Goal: Transaction & Acquisition: Purchase product/service

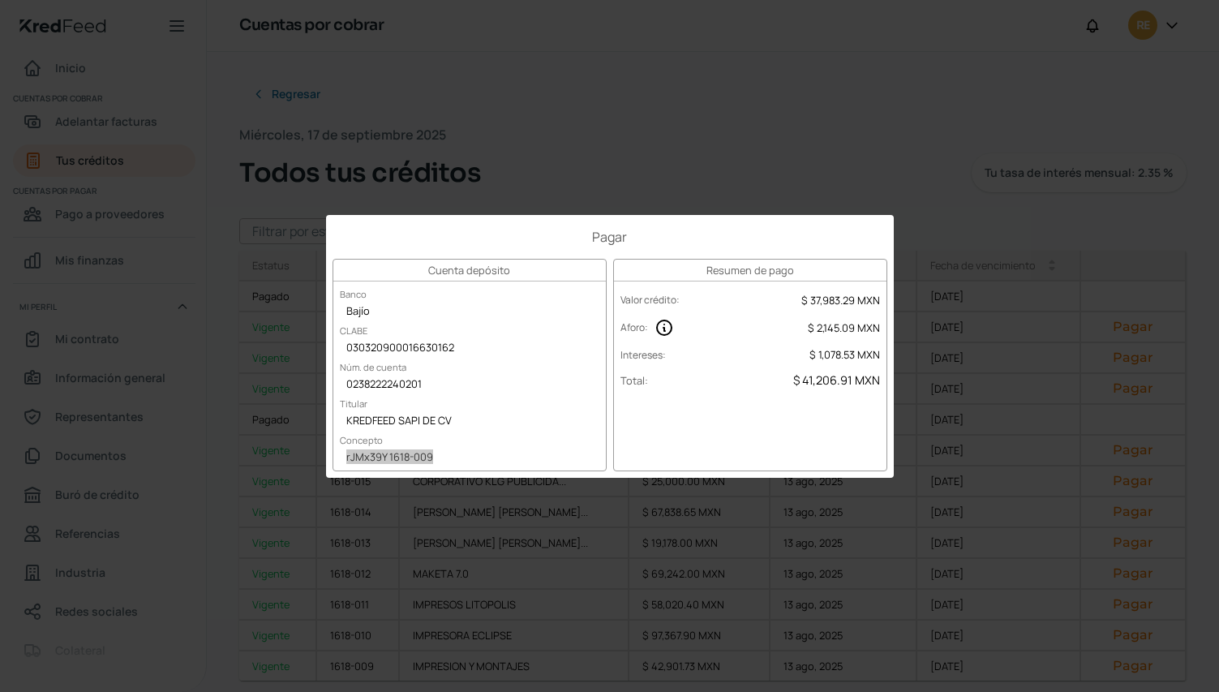
scroll to position [162, 0]
click at [952, 172] on div "Pagar Cuenta depósito Banco Bajío CLABE 030320900016630162 Núm. de cuenta 02382…" at bounding box center [609, 346] width 1219 height 692
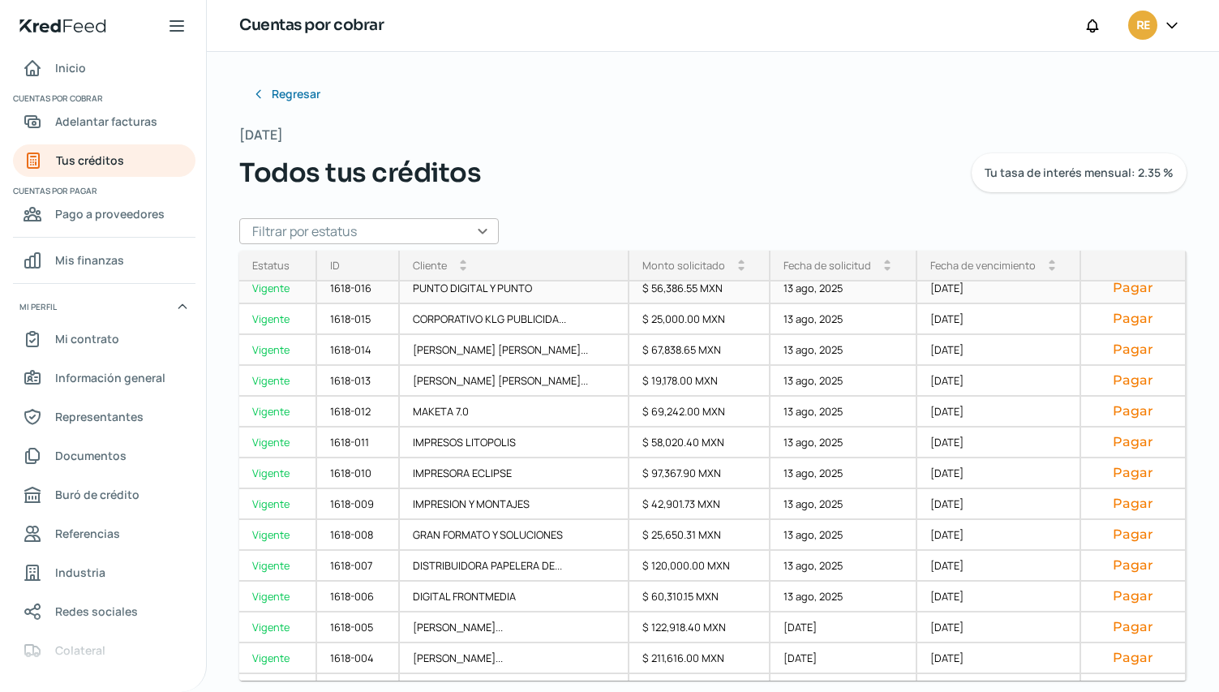
click at [1118, 290] on button "Pagar" at bounding box center [1133, 288] width 78 height 16
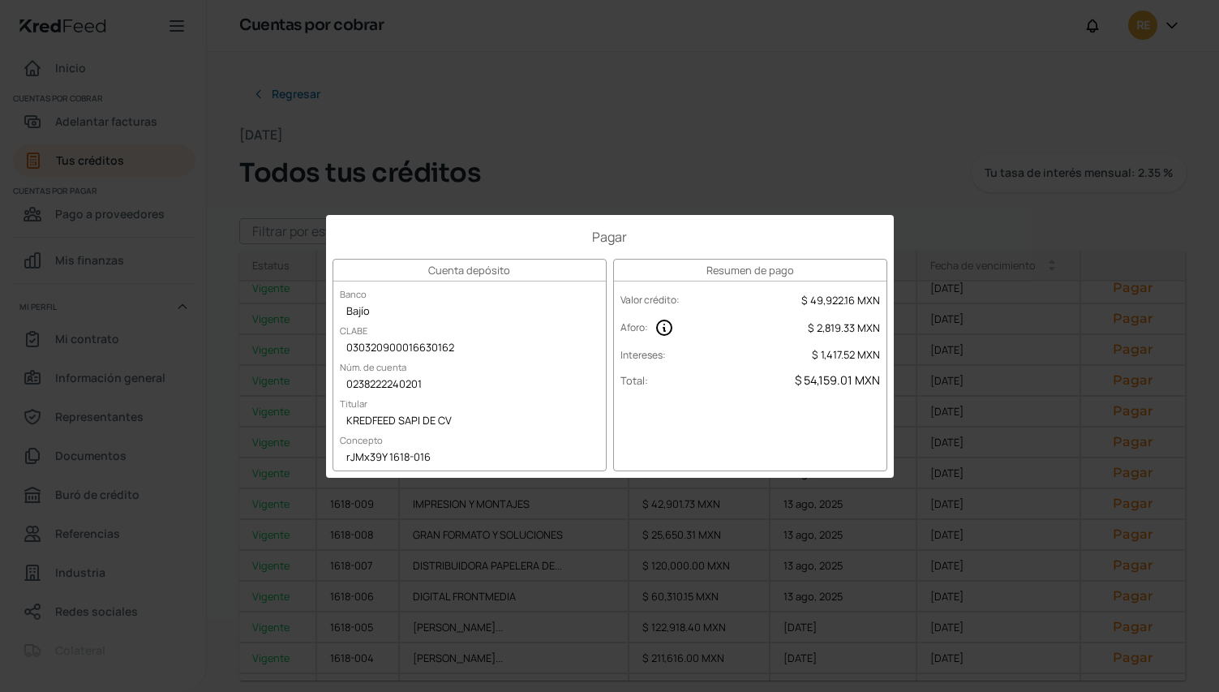
click at [852, 157] on div "Pagar Cuenta depósito Banco Bajío CLABE 030320900016630162 Núm. de cuenta 02382…" at bounding box center [609, 346] width 1219 height 692
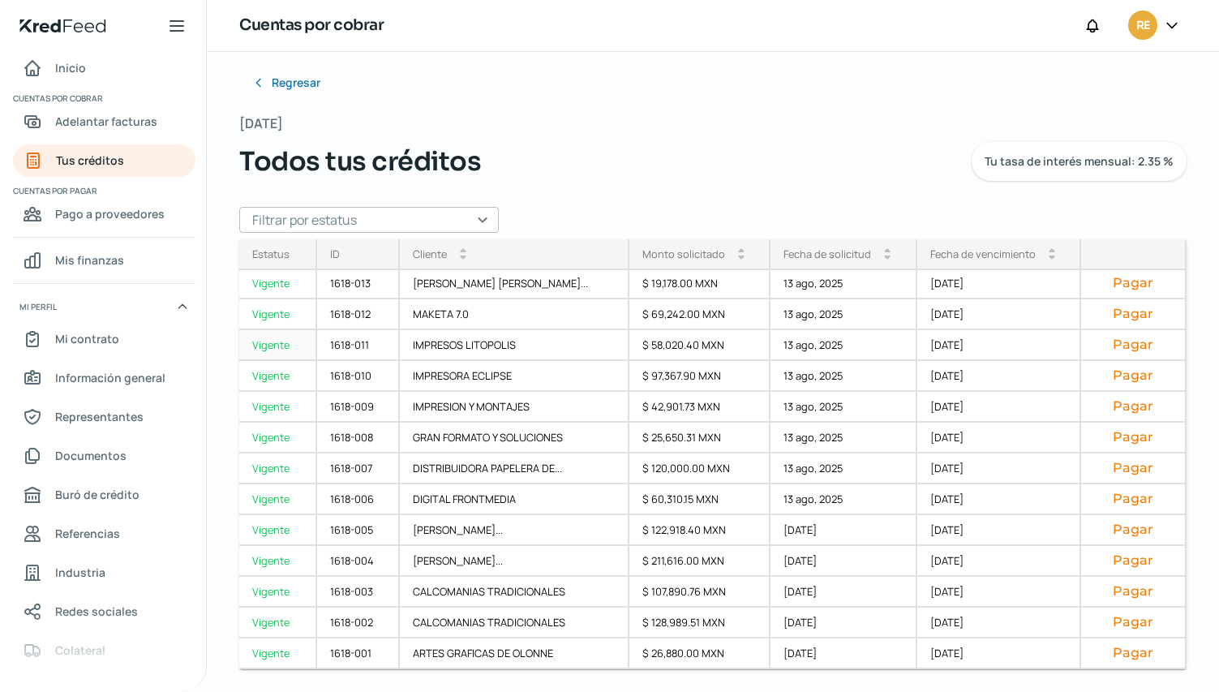
scroll to position [15, 0]
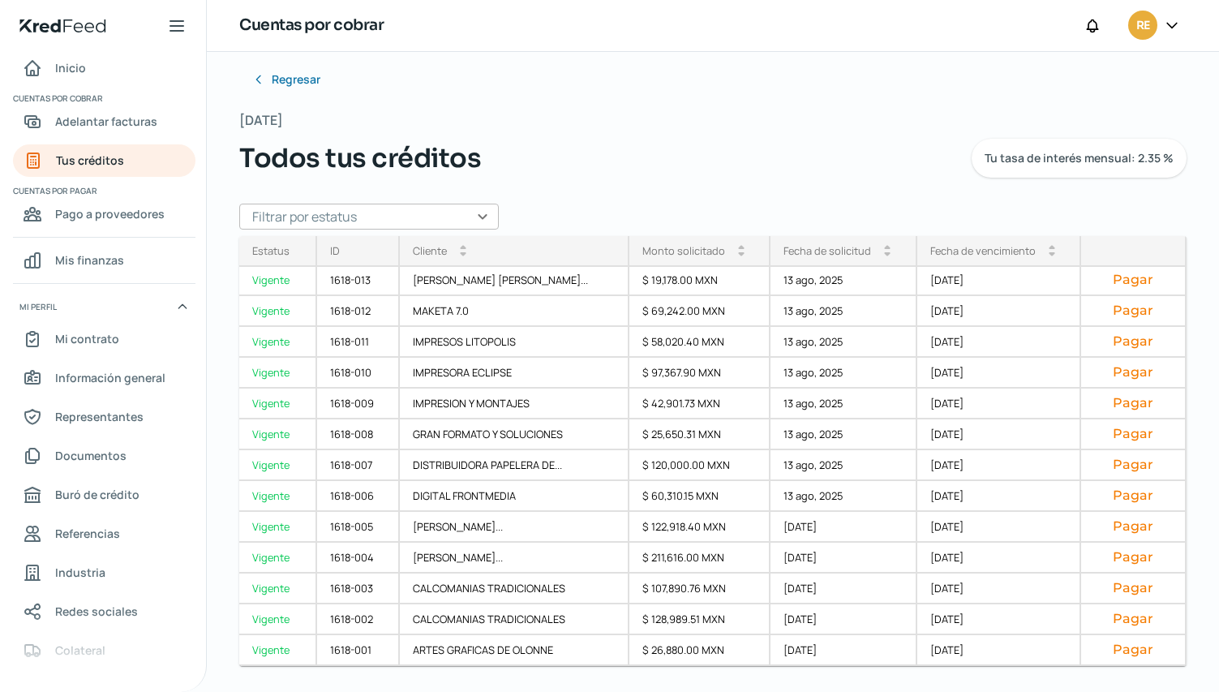
click at [1171, 21] on icon at bounding box center [1172, 25] width 16 height 16
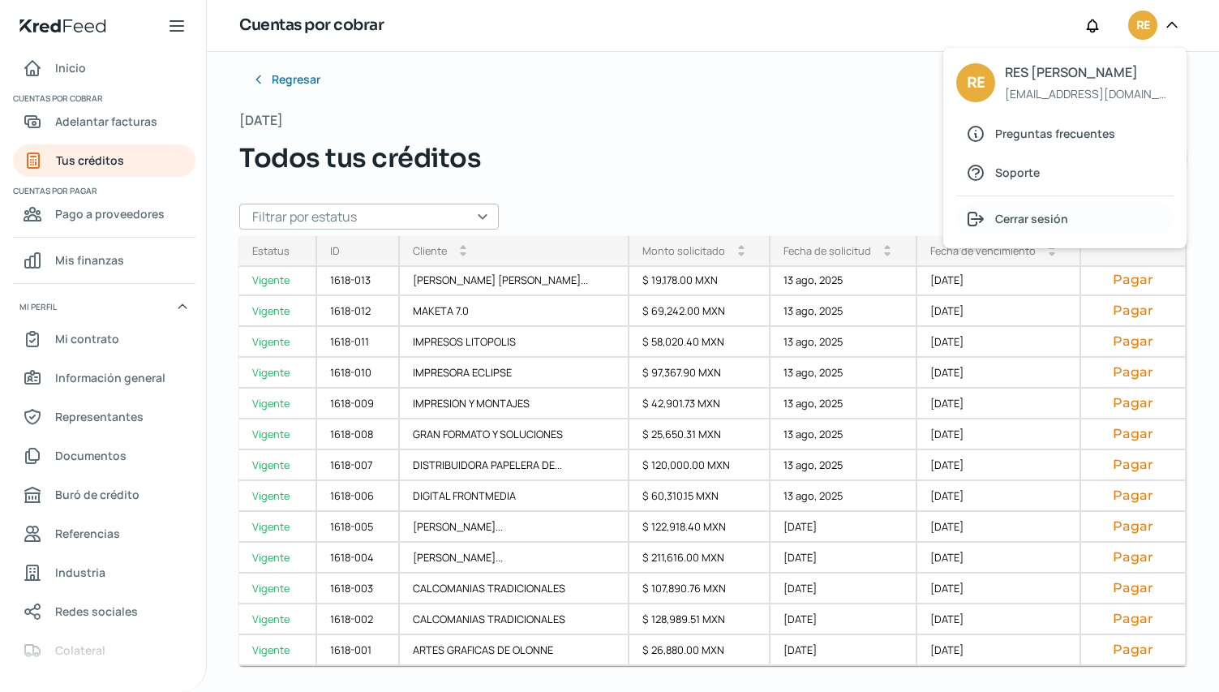
click at [1049, 220] on span "Cerrar sesión" at bounding box center [1031, 218] width 73 height 20
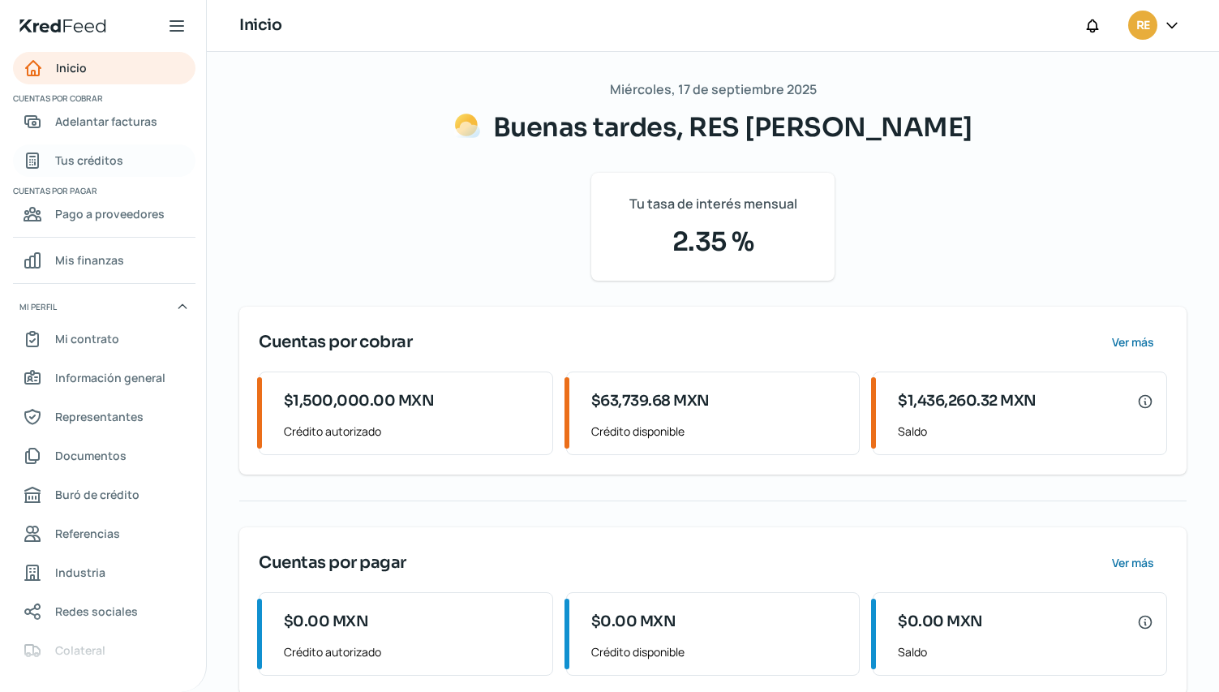
click at [105, 157] on span "Tus créditos" at bounding box center [89, 160] width 68 height 20
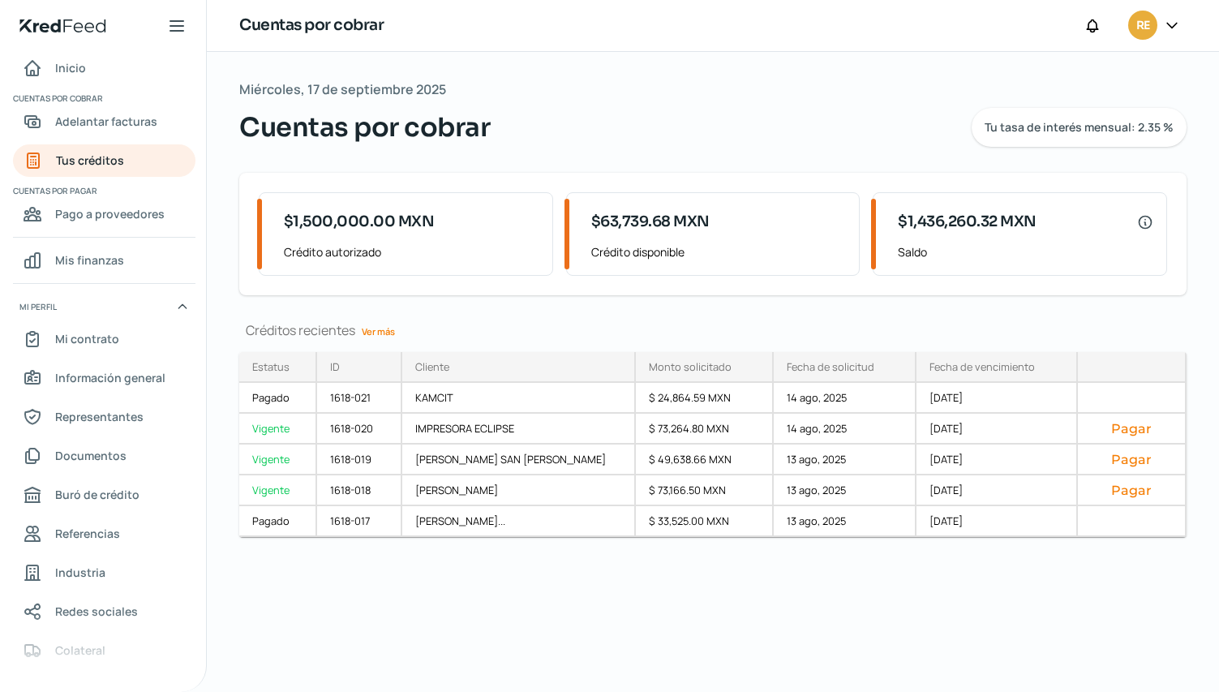
click at [377, 331] on link "Ver más" at bounding box center [378, 331] width 46 height 25
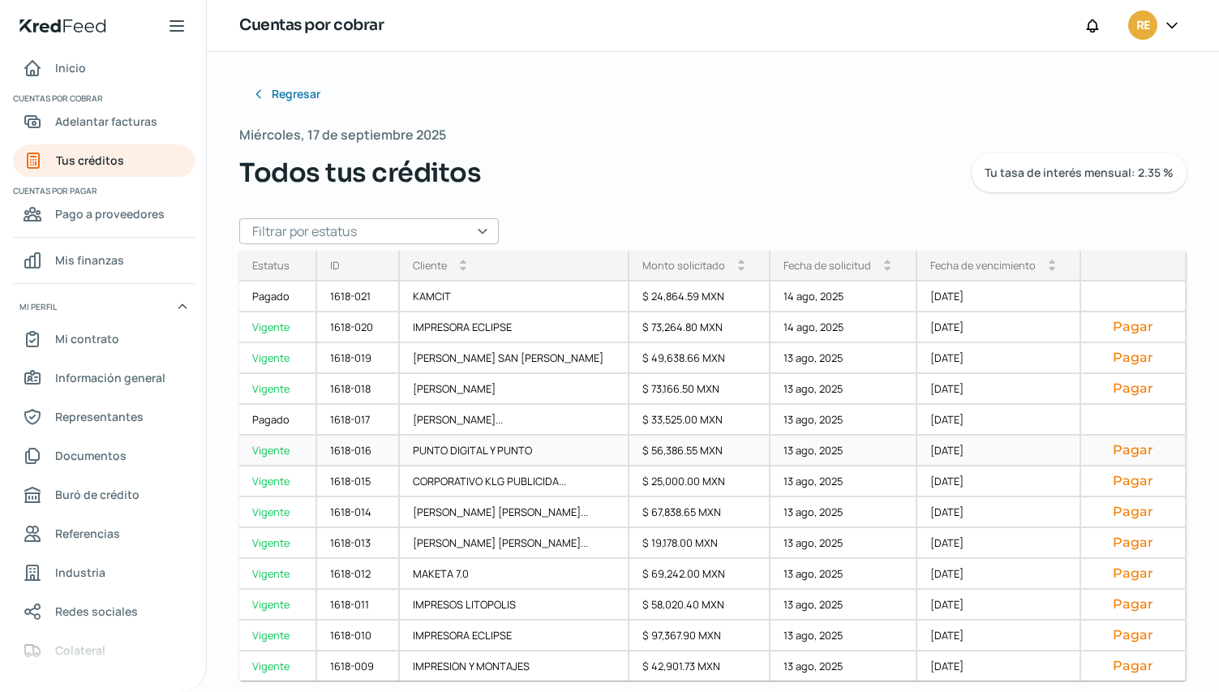
click at [1126, 451] on button "Pagar" at bounding box center [1133, 450] width 78 height 16
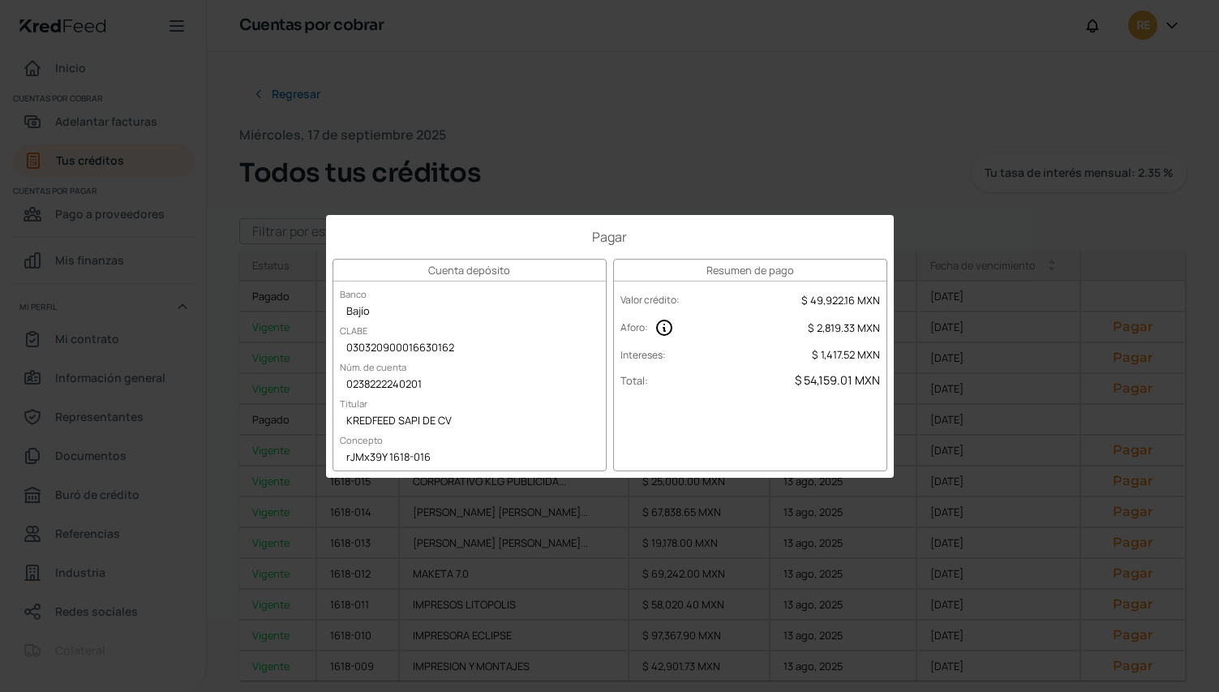
click at [16, 119] on div "Pagar Cuenta depósito Banco Bajío CLABE 030320900016630162 Núm. de cuenta 02382…" at bounding box center [609, 346] width 1219 height 692
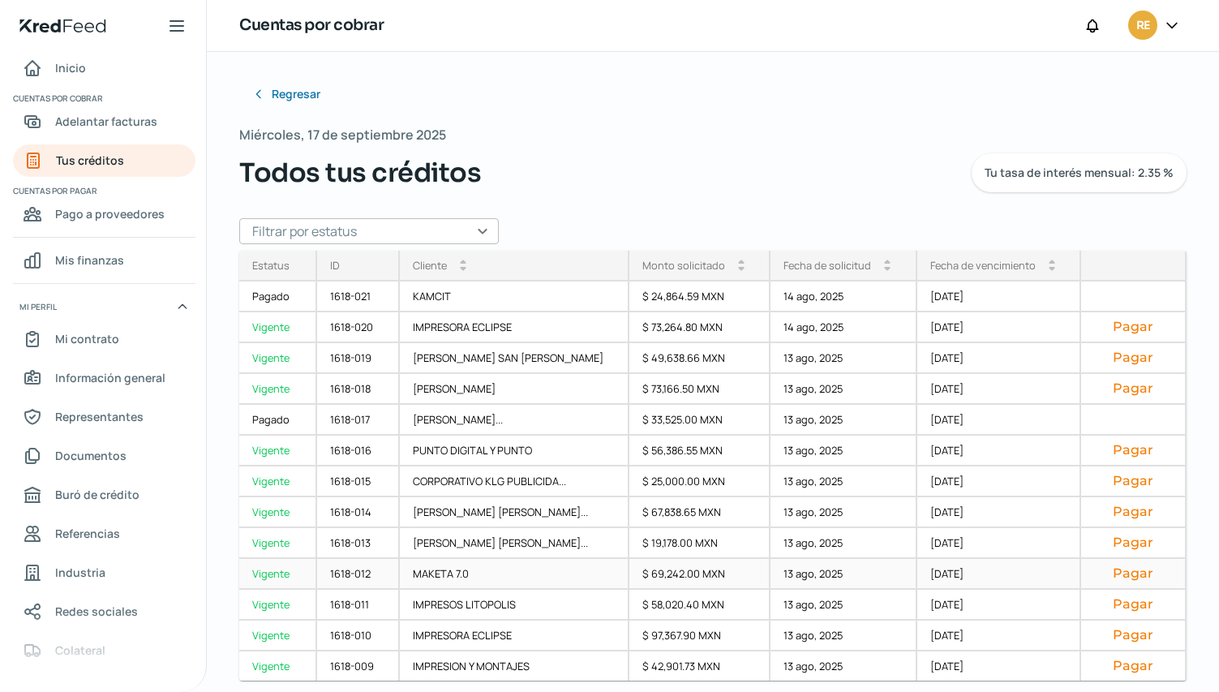
click at [1118, 578] on button "Pagar" at bounding box center [1133, 573] width 78 height 16
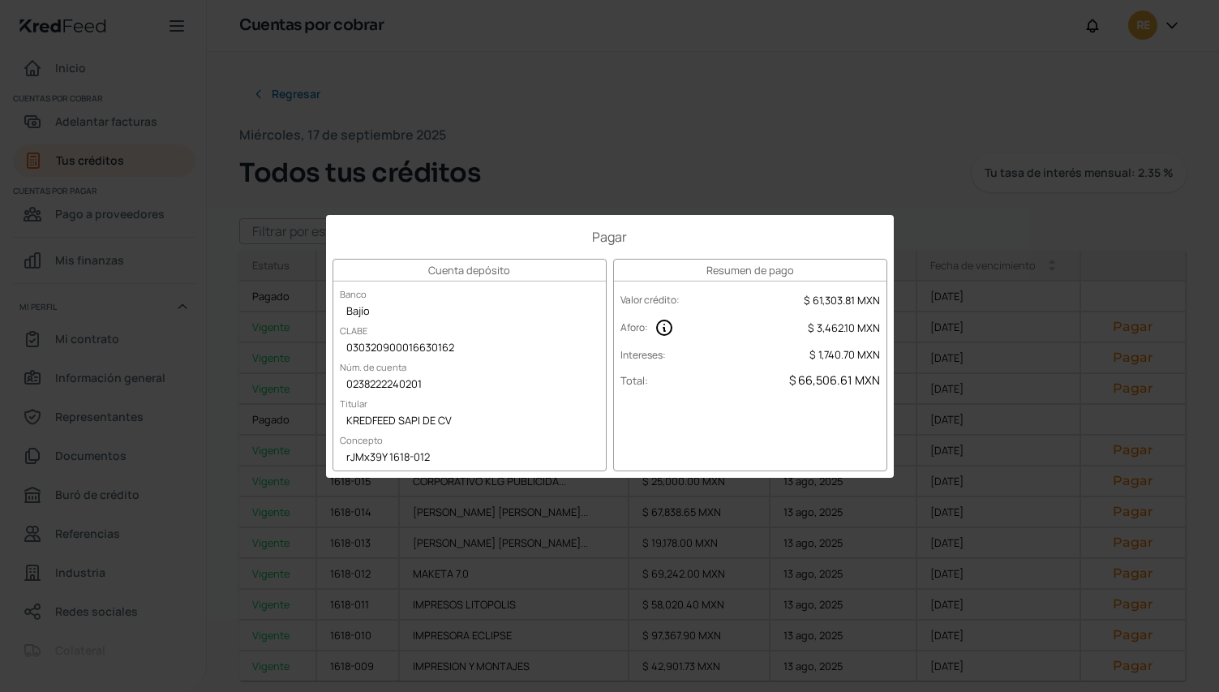
click at [28, 667] on div "Pagar Cuenta depósito Banco Bajío CLABE 030320900016630162 Núm. de cuenta 02382…" at bounding box center [609, 346] width 1219 height 692
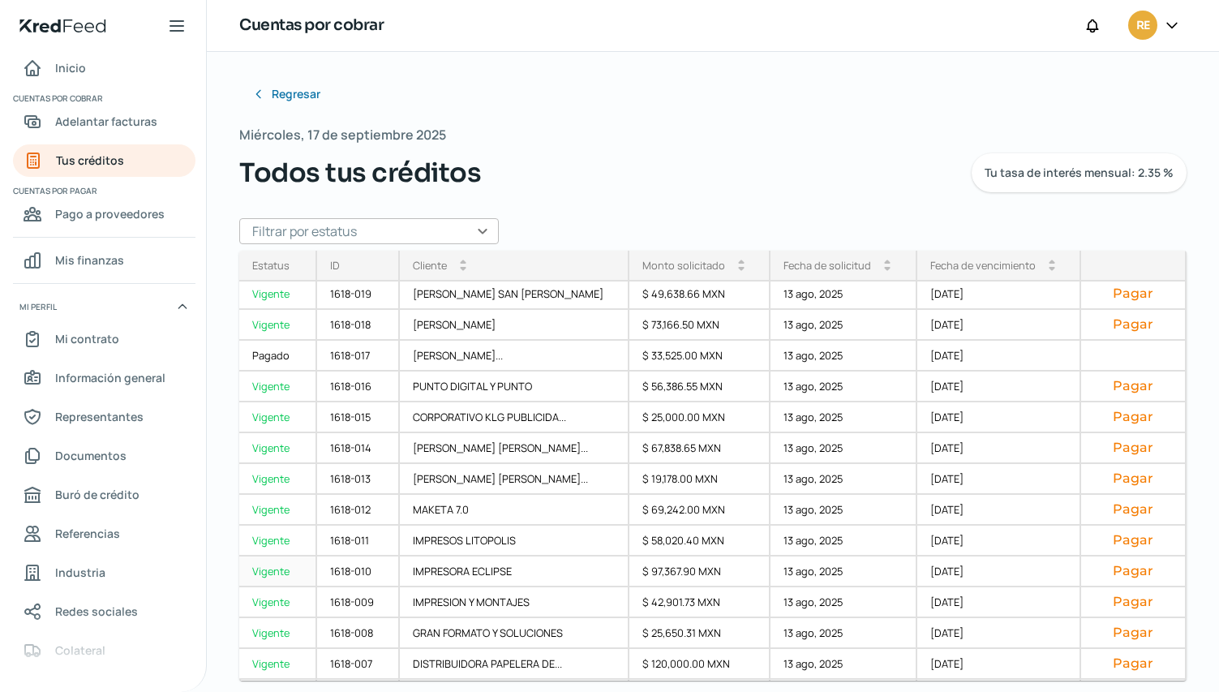
scroll to position [162, 0]
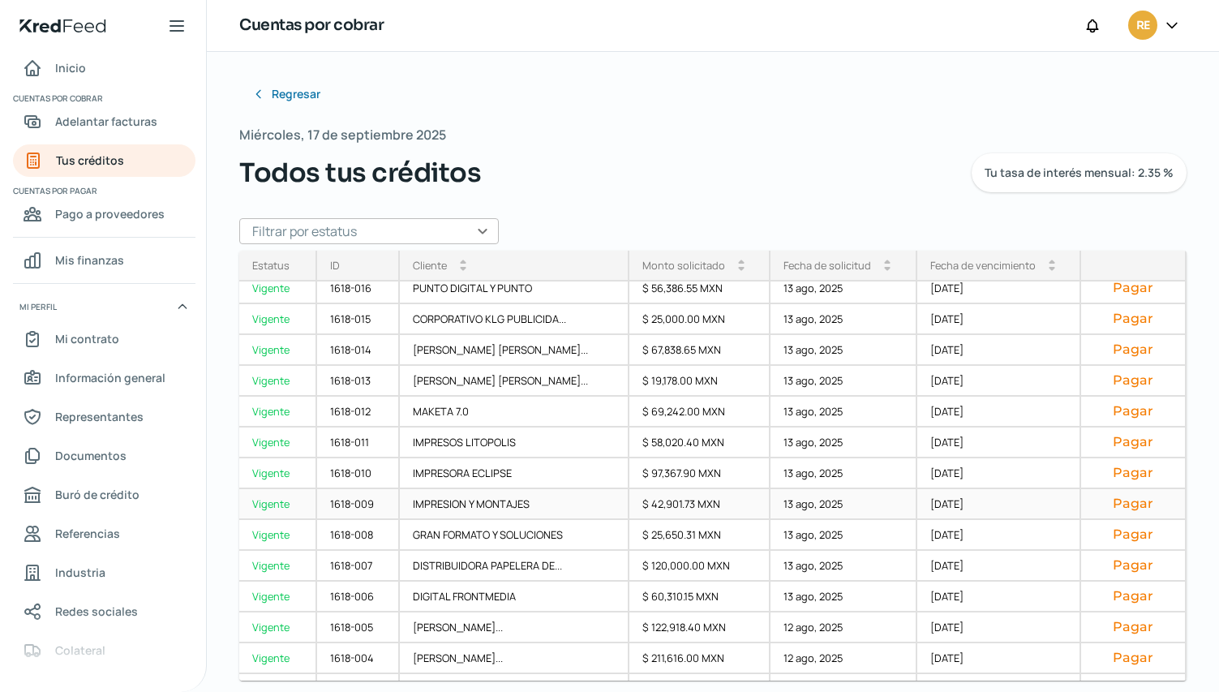
click at [1131, 504] on button "Pagar" at bounding box center [1133, 504] width 78 height 16
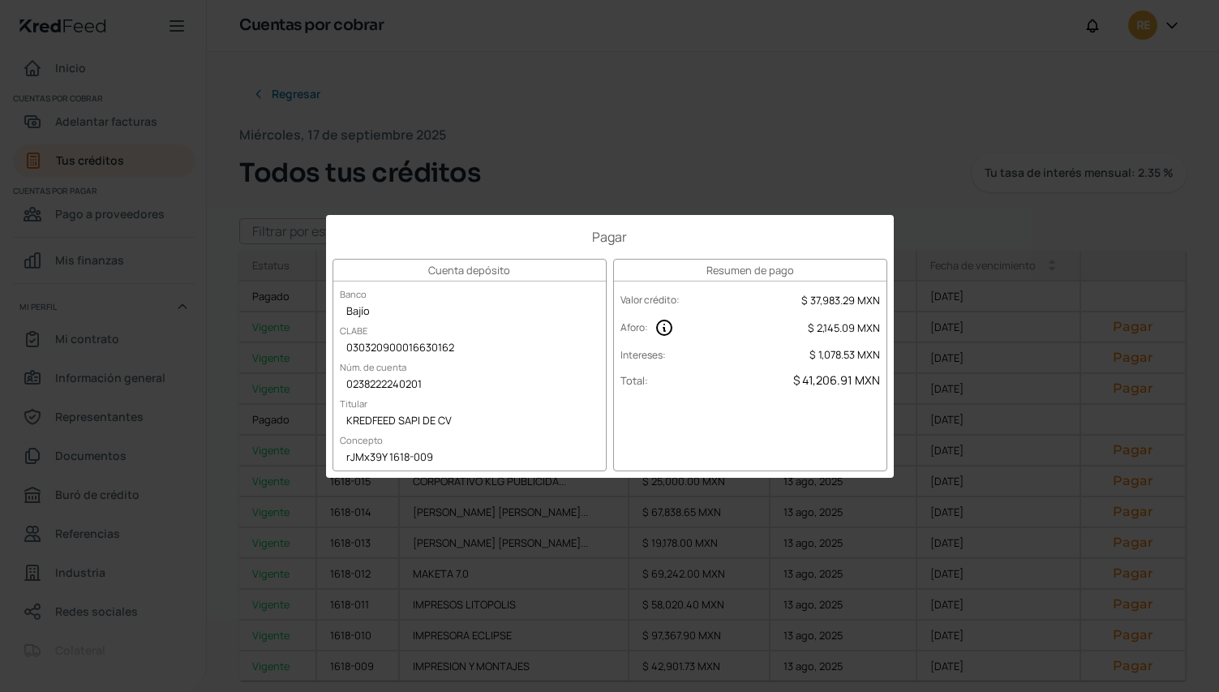
scroll to position [162, 0]
click at [50, 636] on div "Pagar Cuenta depósito Banco Bajío CLABE 030320900016630162 Núm. de cuenta 02382…" at bounding box center [609, 346] width 1219 height 692
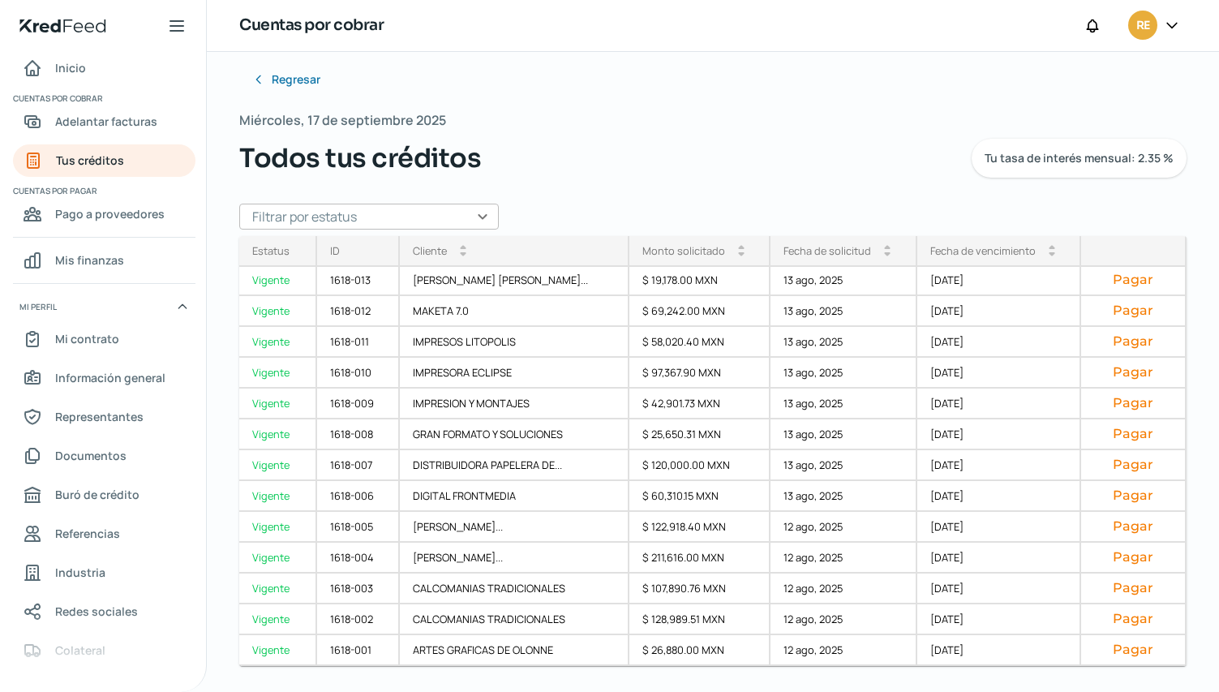
scroll to position [0, 0]
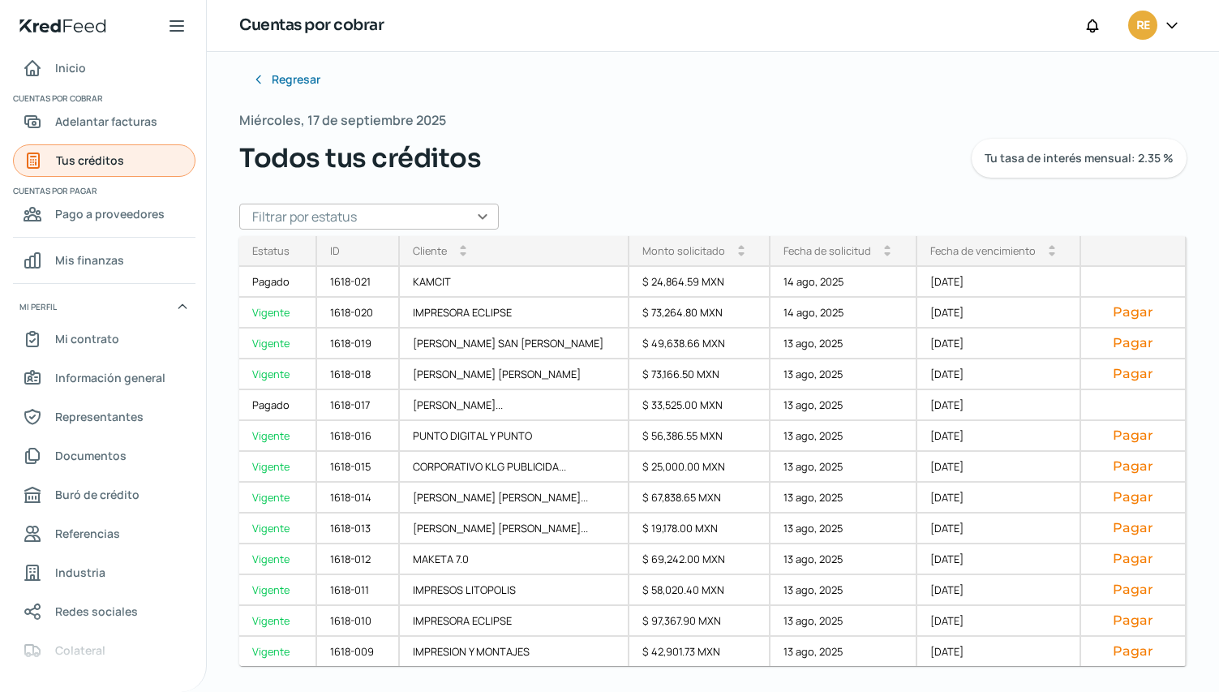
click at [88, 160] on span "Tus créditos" at bounding box center [90, 160] width 68 height 20
